Goal: Task Accomplishment & Management: Manage account settings

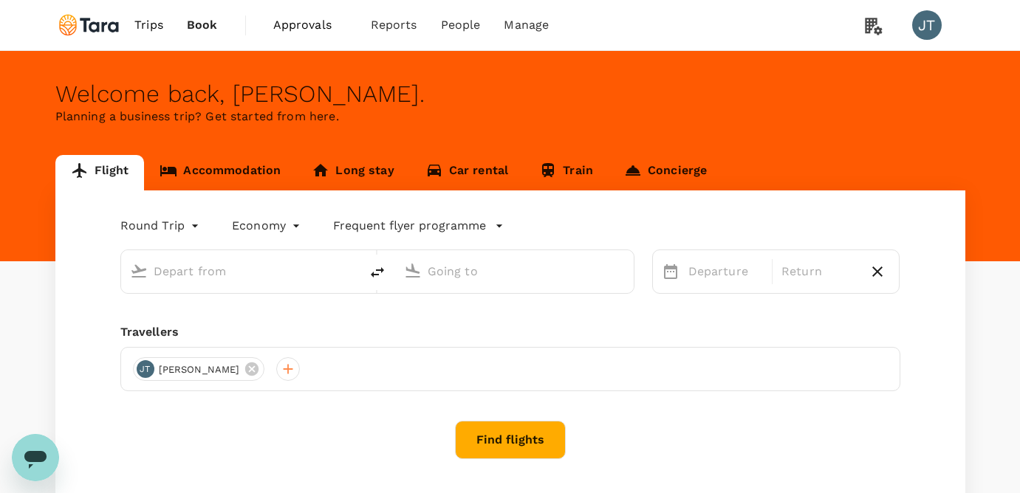
type input "Jinnah Intl (KHI)"
type input "[GEOGRAPHIC_DATA] (IST)"
type input "Jinnah Intl (KHI)"
type input "[GEOGRAPHIC_DATA] (IST)"
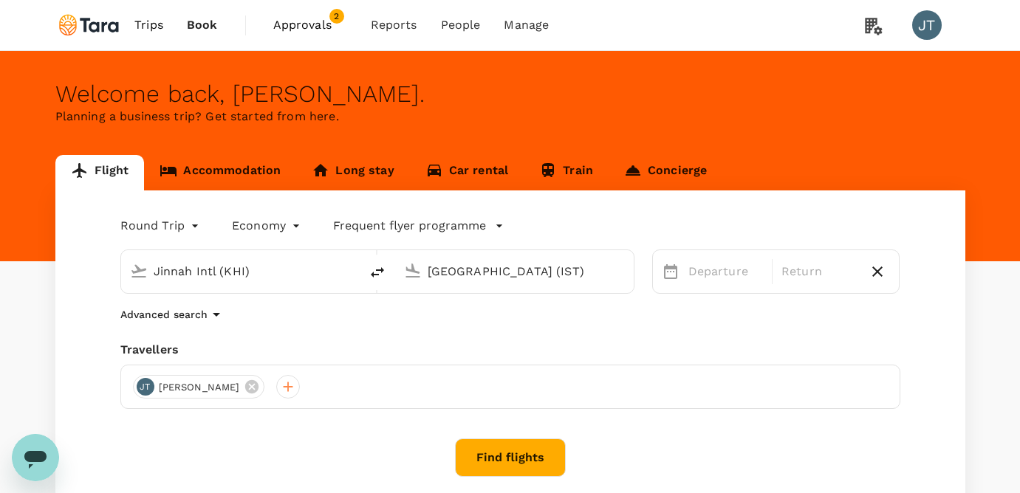
click at [292, 21] on span "Approvals" at bounding box center [310, 25] width 74 height 18
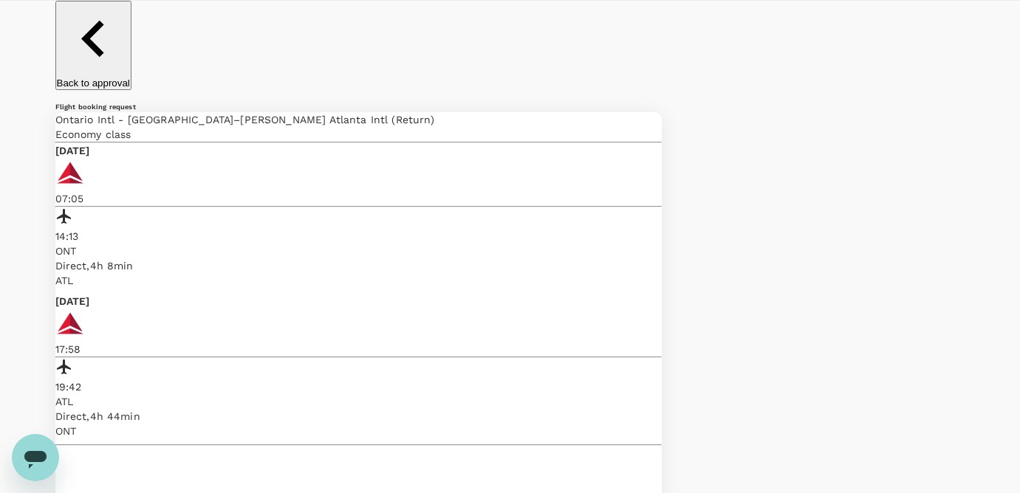
scroll to position [47, 0]
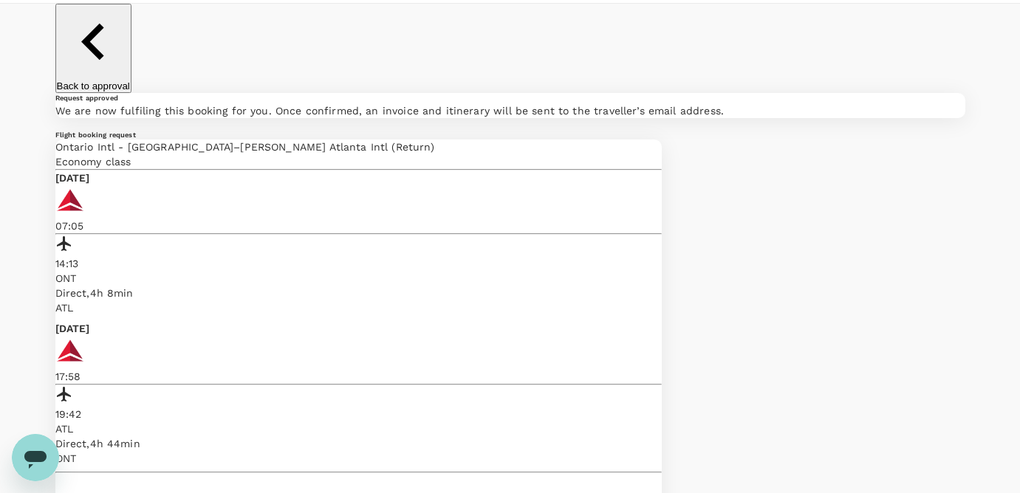
scroll to position [0, 0]
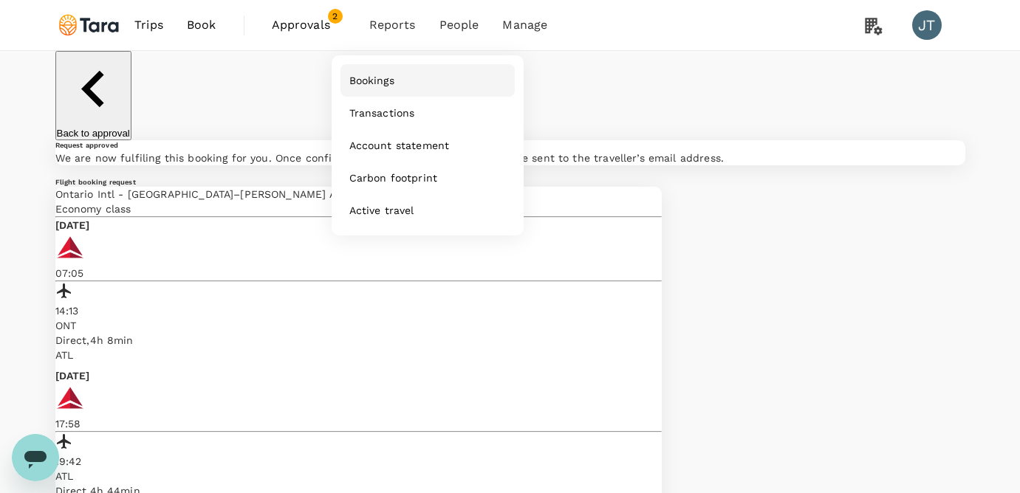
click at [369, 81] on span "Bookings" at bounding box center [371, 80] width 45 height 15
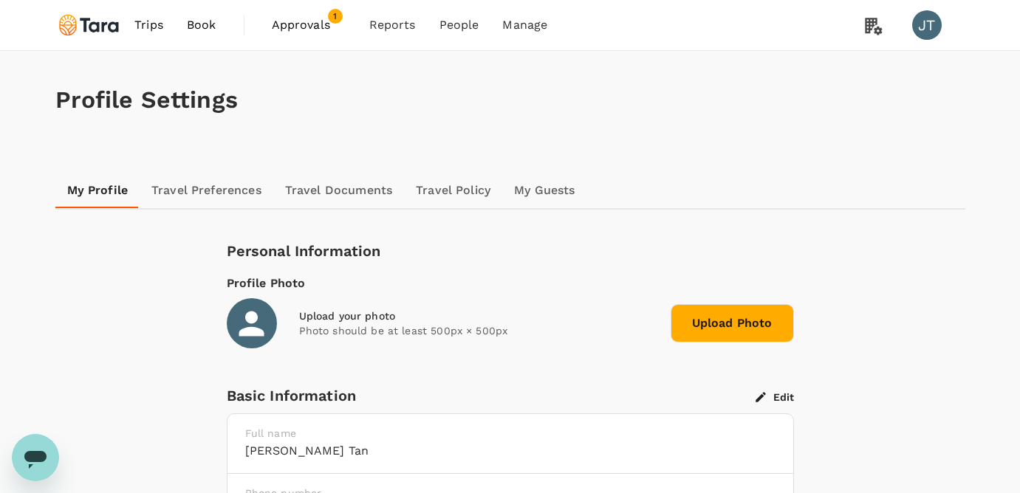
click at [321, 195] on link "Travel Documents" at bounding box center [338, 190] width 131 height 35
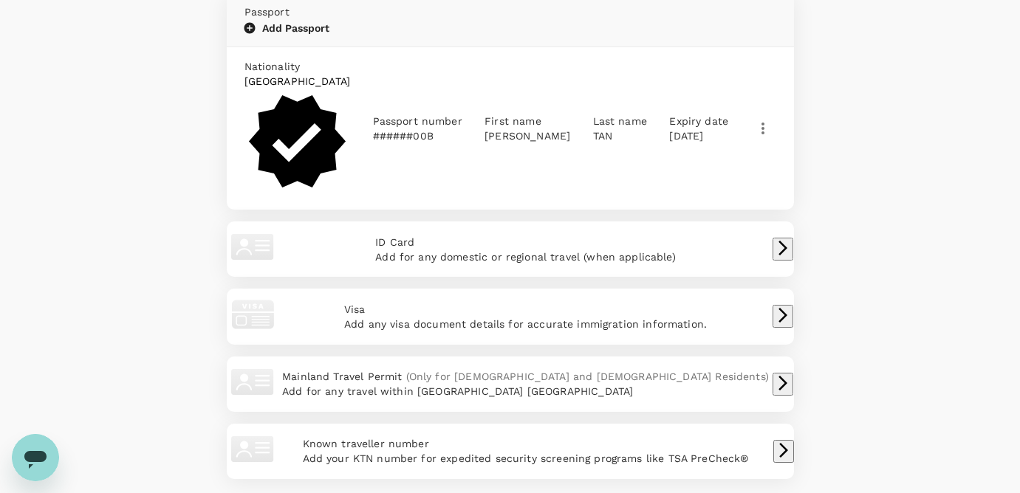
scroll to position [248, 0]
